Goal: Find specific page/section: Find specific page/section

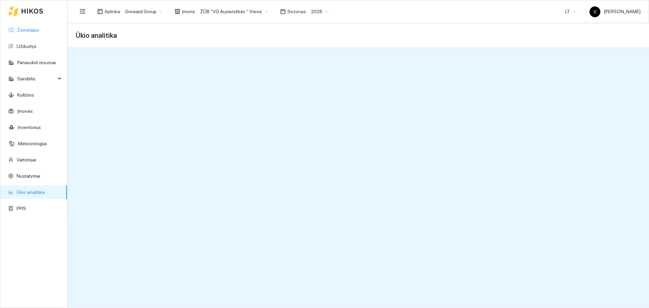
click at [39, 33] on link "Žemėlapis" at bounding box center [28, 29] width 22 height 5
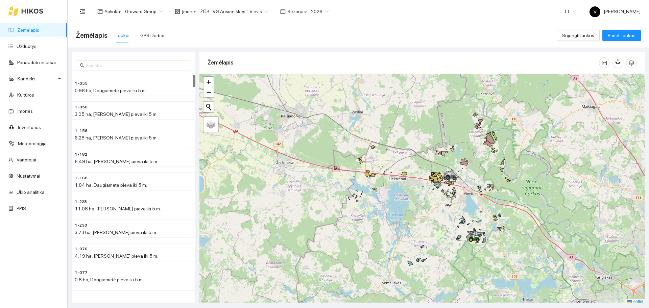
scroll to position [2, 0]
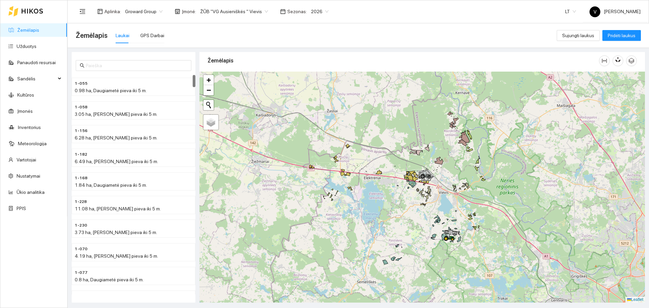
drag, startPoint x: 452, startPoint y: 196, endPoint x: 428, endPoint y: 184, distance: 27.1
click at [415, 198] on div at bounding box center [422, 187] width 446 height 231
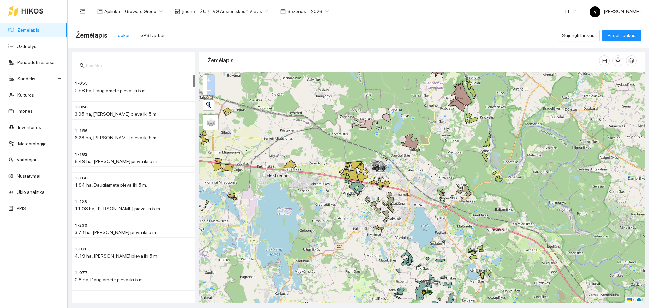
drag, startPoint x: 441, startPoint y: 204, endPoint x: 443, endPoint y: 163, distance: 40.6
click at [444, 155] on div at bounding box center [422, 187] width 446 height 231
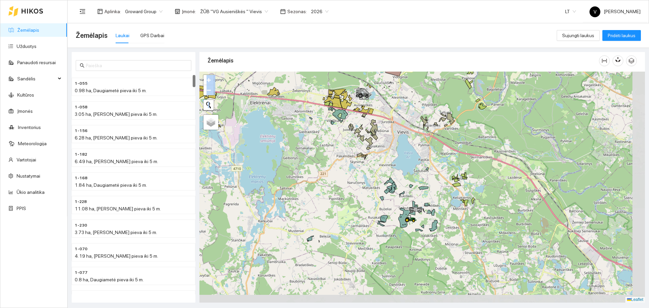
drag, startPoint x: 449, startPoint y: 279, endPoint x: 433, endPoint y: 185, distance: 95.0
click at [433, 185] on div at bounding box center [422, 187] width 446 height 231
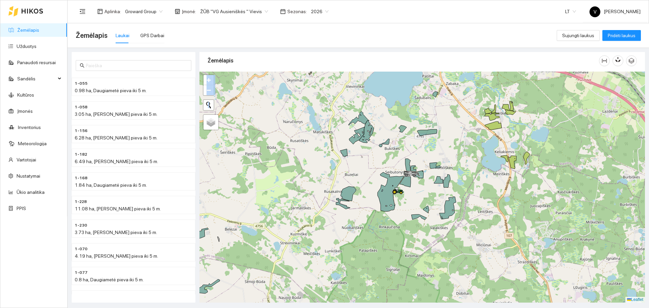
drag, startPoint x: 409, startPoint y: 208, endPoint x: 413, endPoint y: 195, distance: 13.4
click at [413, 195] on div at bounding box center [422, 187] width 446 height 231
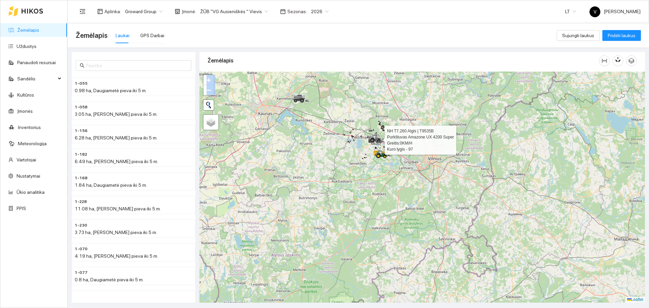
drag, startPoint x: 371, startPoint y: 139, endPoint x: 365, endPoint y: 152, distance: 14.3
click at [382, 142] on icon at bounding box center [376, 139] width 12 height 6
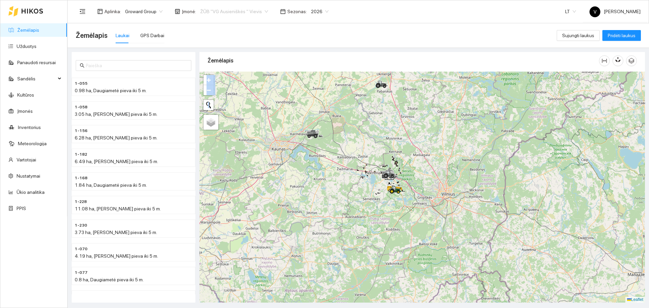
click at [250, 9] on span "ŽŪB "VG Ausieniškės " Vievis" at bounding box center [234, 11] width 68 height 10
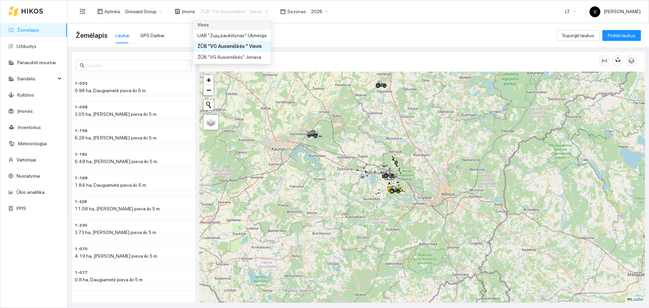
click at [233, 26] on div "Visos" at bounding box center [231, 24] width 69 height 7
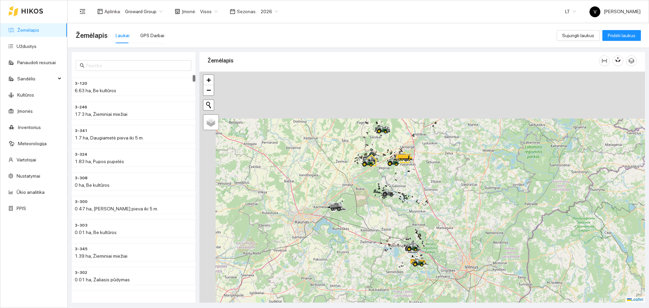
drag, startPoint x: 383, startPoint y: 116, endPoint x: 406, endPoint y: 188, distance: 76.0
click at [407, 191] on div at bounding box center [422, 187] width 446 height 231
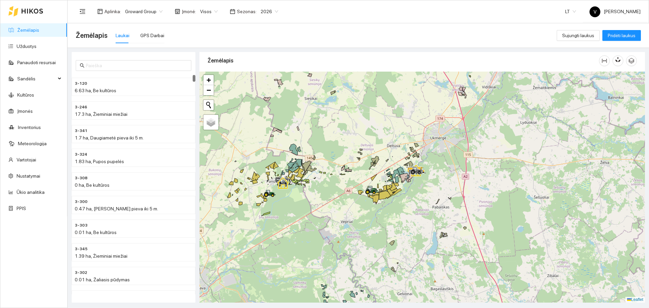
drag, startPoint x: 409, startPoint y: 181, endPoint x: 405, endPoint y: 160, distance: 21.6
click at [406, 166] on icon at bounding box center [415, 170] width 19 height 8
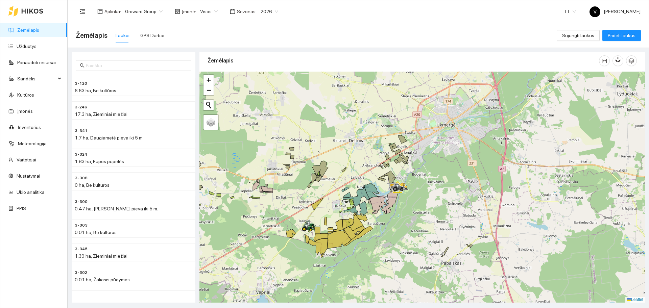
drag, startPoint x: 490, startPoint y: 171, endPoint x: 475, endPoint y: 173, distance: 15.4
click at [475, 173] on div at bounding box center [422, 187] width 446 height 231
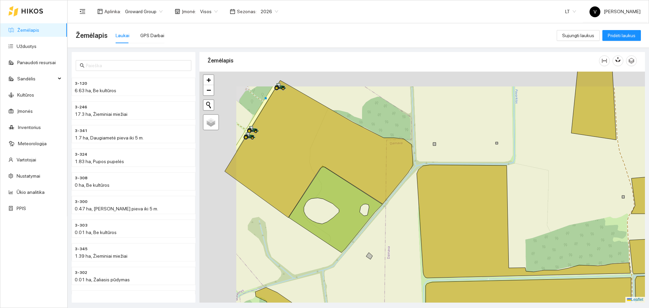
drag, startPoint x: 285, startPoint y: 163, endPoint x: 380, endPoint y: 194, distance: 99.7
click at [383, 199] on icon at bounding box center [319, 148] width 188 height 137
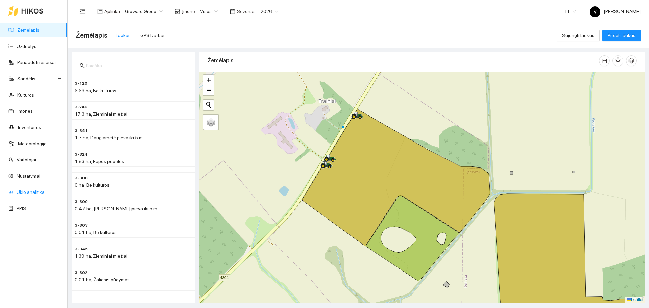
click at [32, 191] on link "Ūkio analitika" at bounding box center [31, 192] width 28 height 5
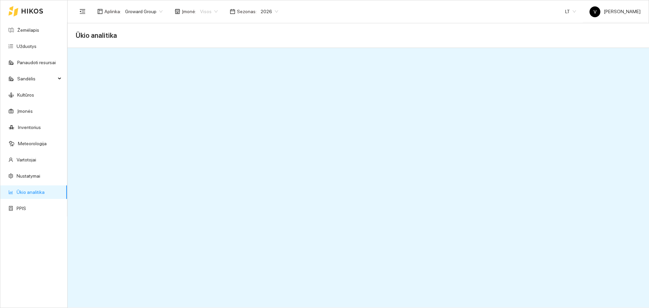
click at [213, 10] on span "Visos" at bounding box center [209, 11] width 18 height 10
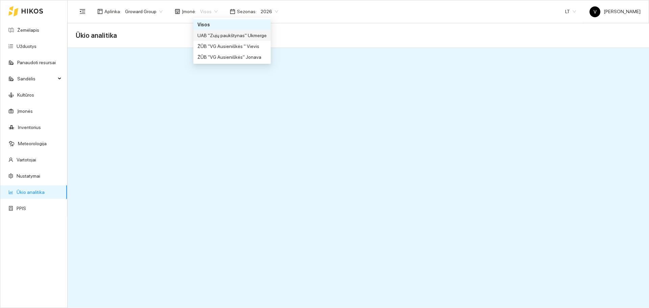
click at [220, 36] on div "UAB "Zujų paukštynas" Ukmerge" at bounding box center [231, 35] width 69 height 7
